Goal: Task Accomplishment & Management: Manage account settings

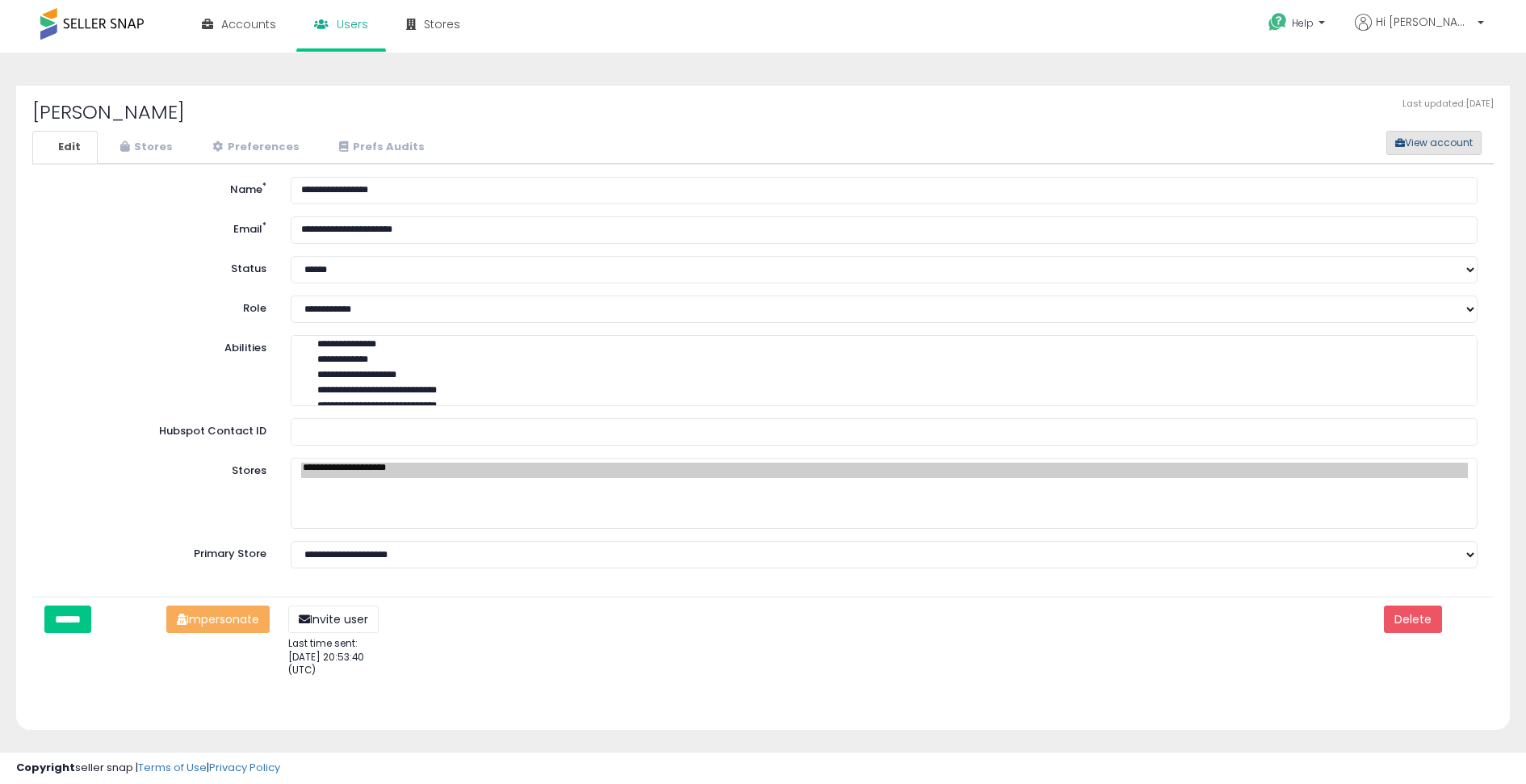
click at [1413, 138] on button "View account" at bounding box center [1434, 143] width 95 height 24
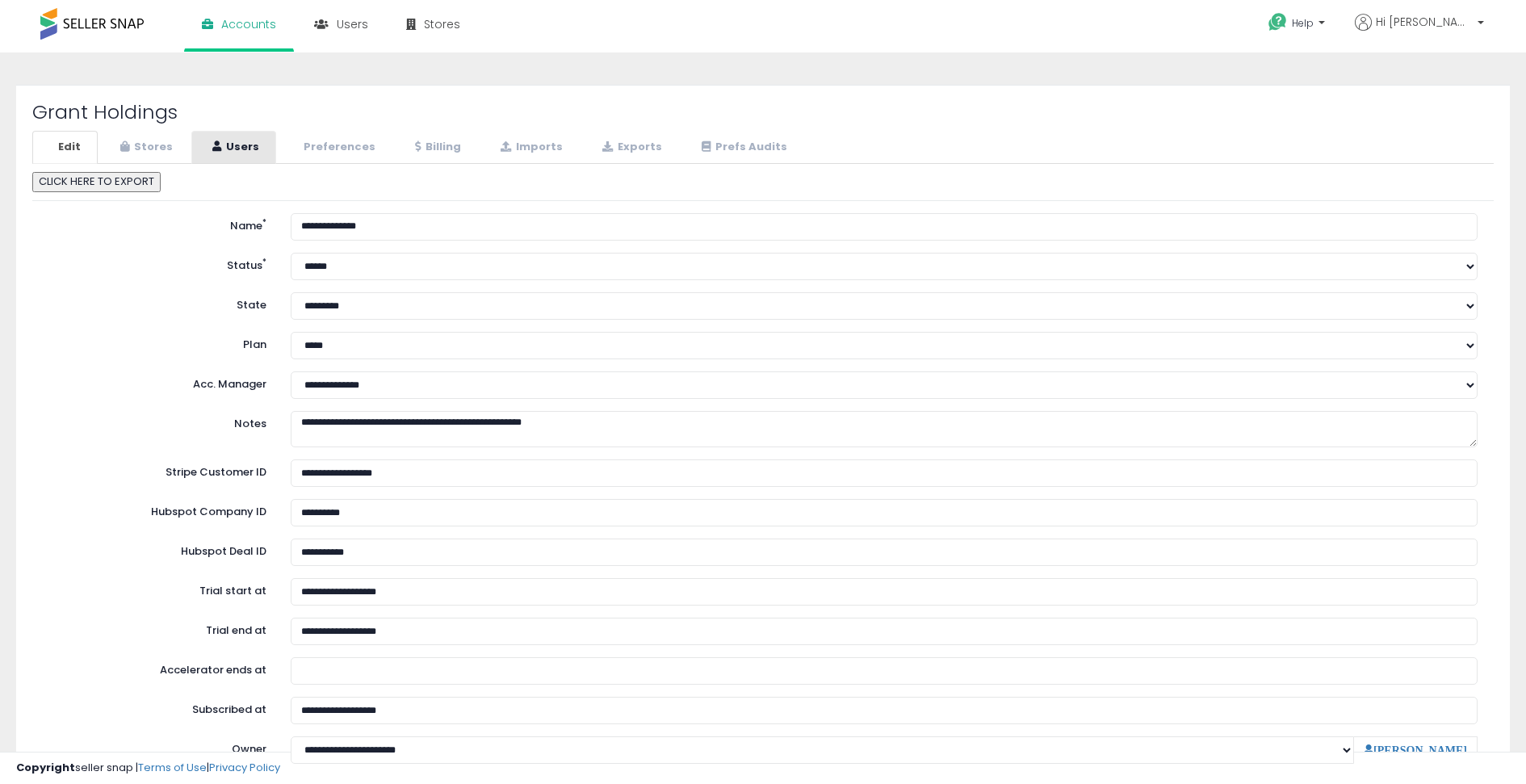
select select "**"
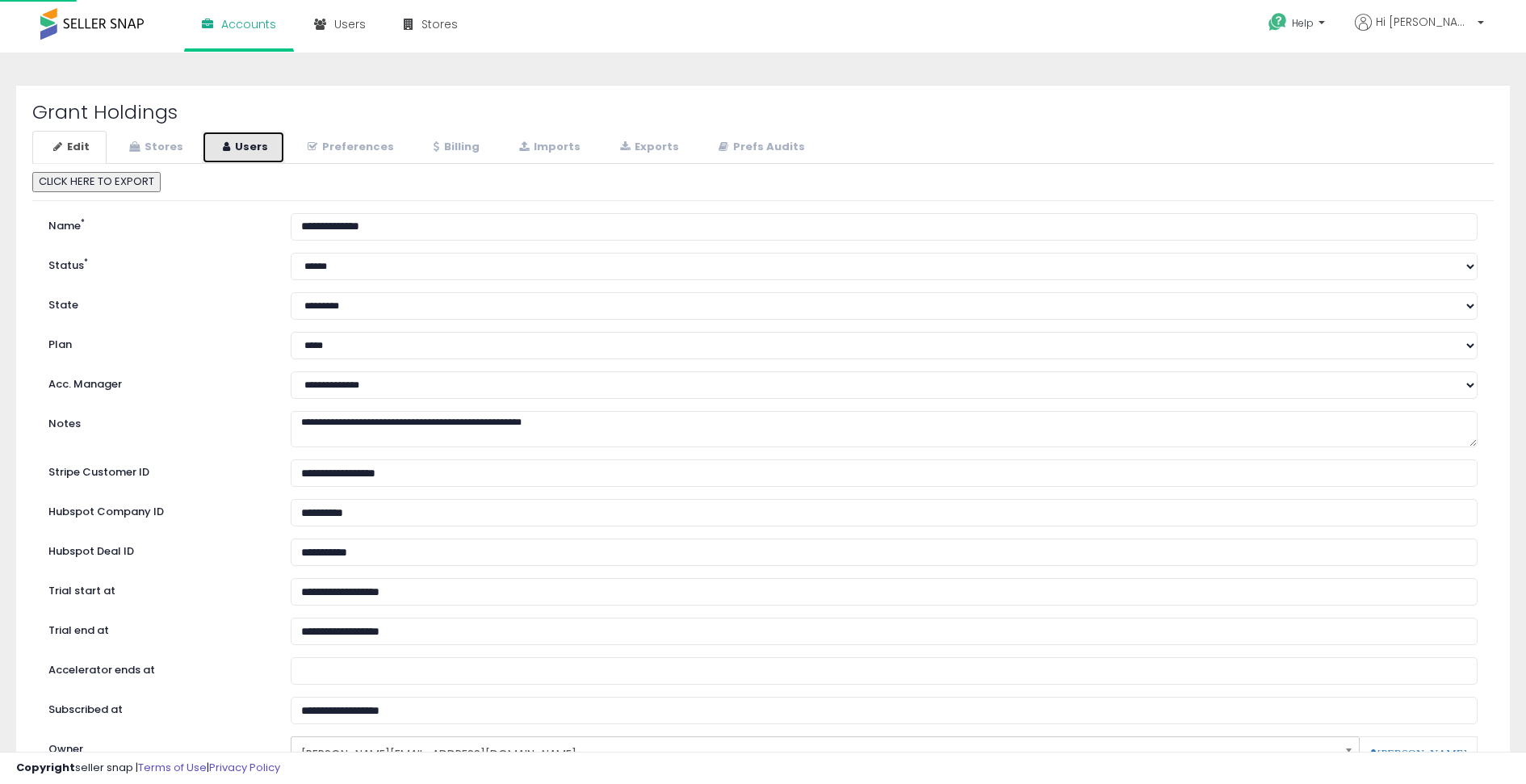
click at [245, 152] on link "Users" at bounding box center [242, 147] width 83 height 33
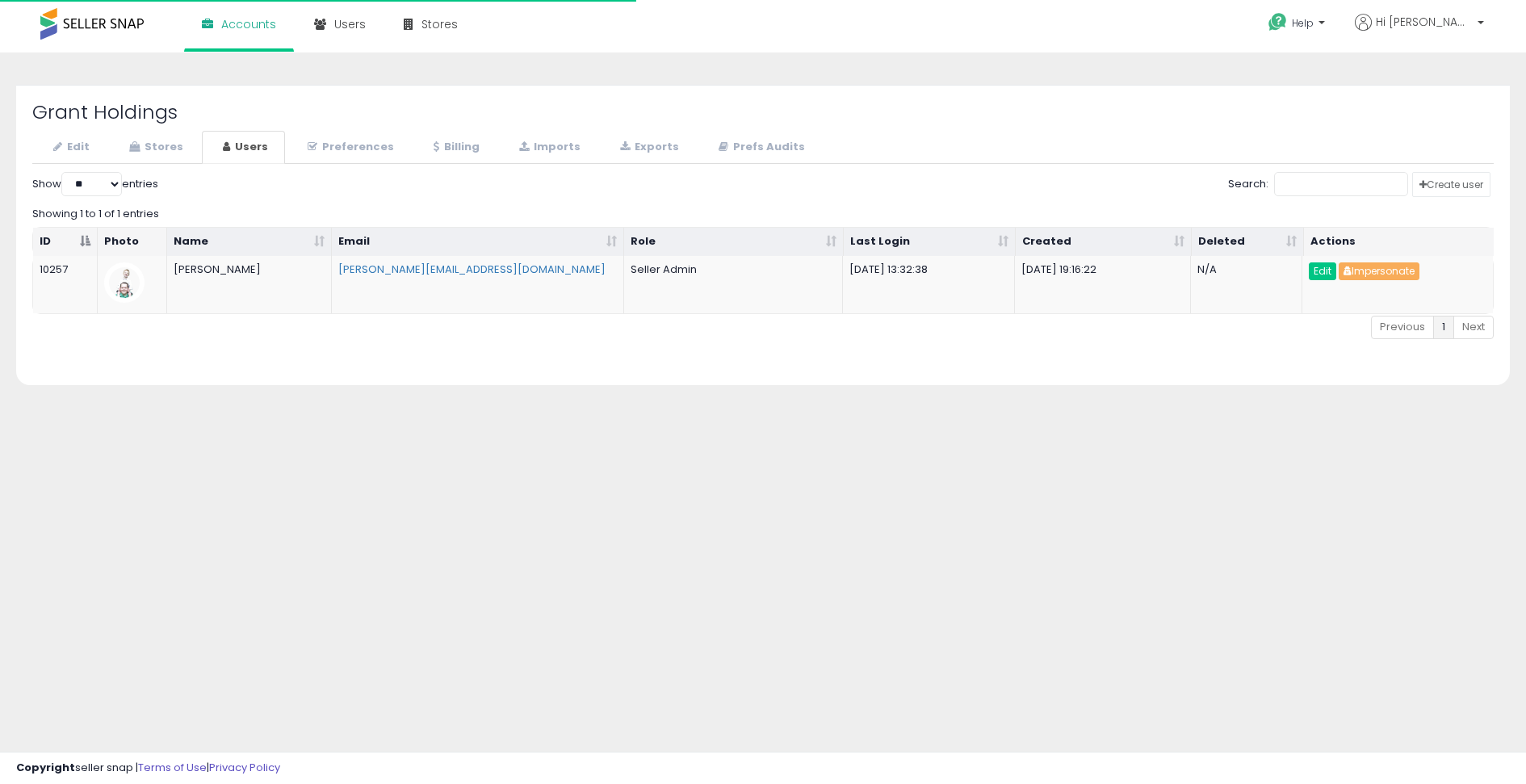
select select "**"
